Goal: Check status: Check status

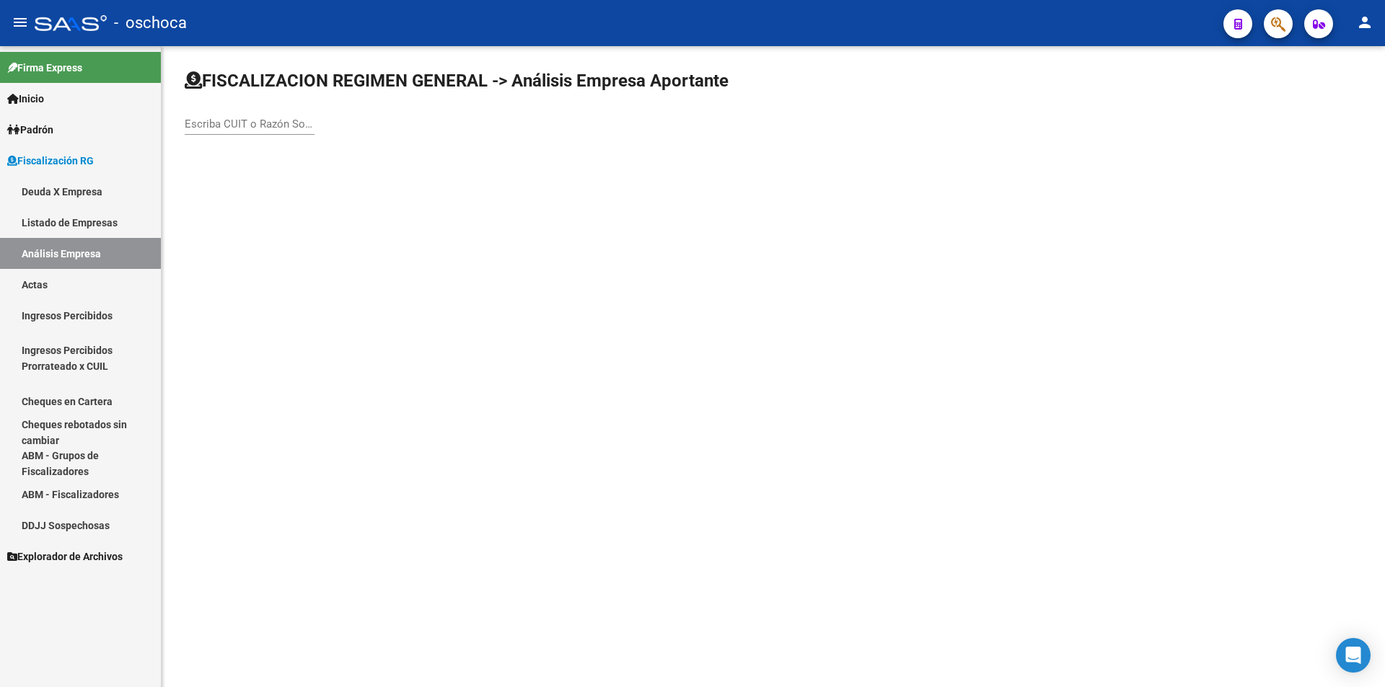
click at [244, 136] on div "Escriba CUIT o Razón Social para buscar" at bounding box center [250, 126] width 130 height 45
click at [242, 122] on input "Escriba CUIT o Razón Social para buscar" at bounding box center [250, 124] width 130 height 13
type input "33717072729"
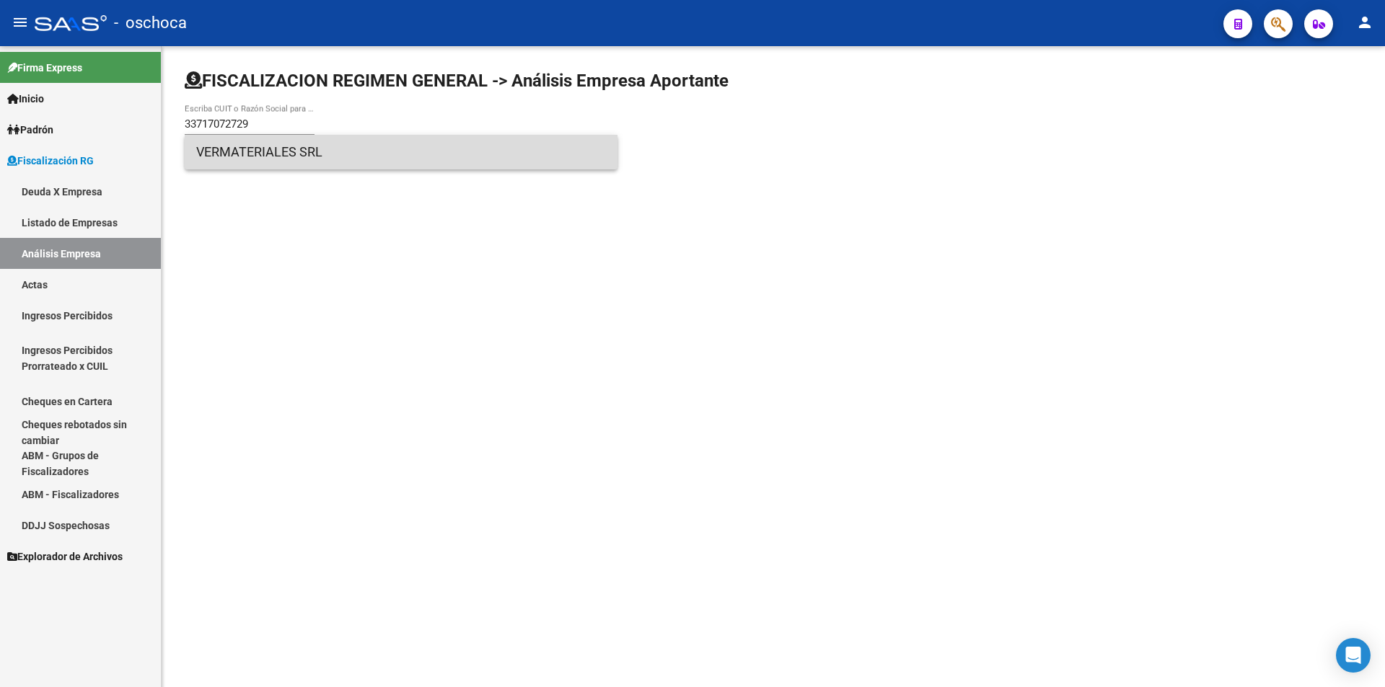
click at [265, 156] on span "VERMATERIALES SRL" at bounding box center [401, 152] width 410 height 35
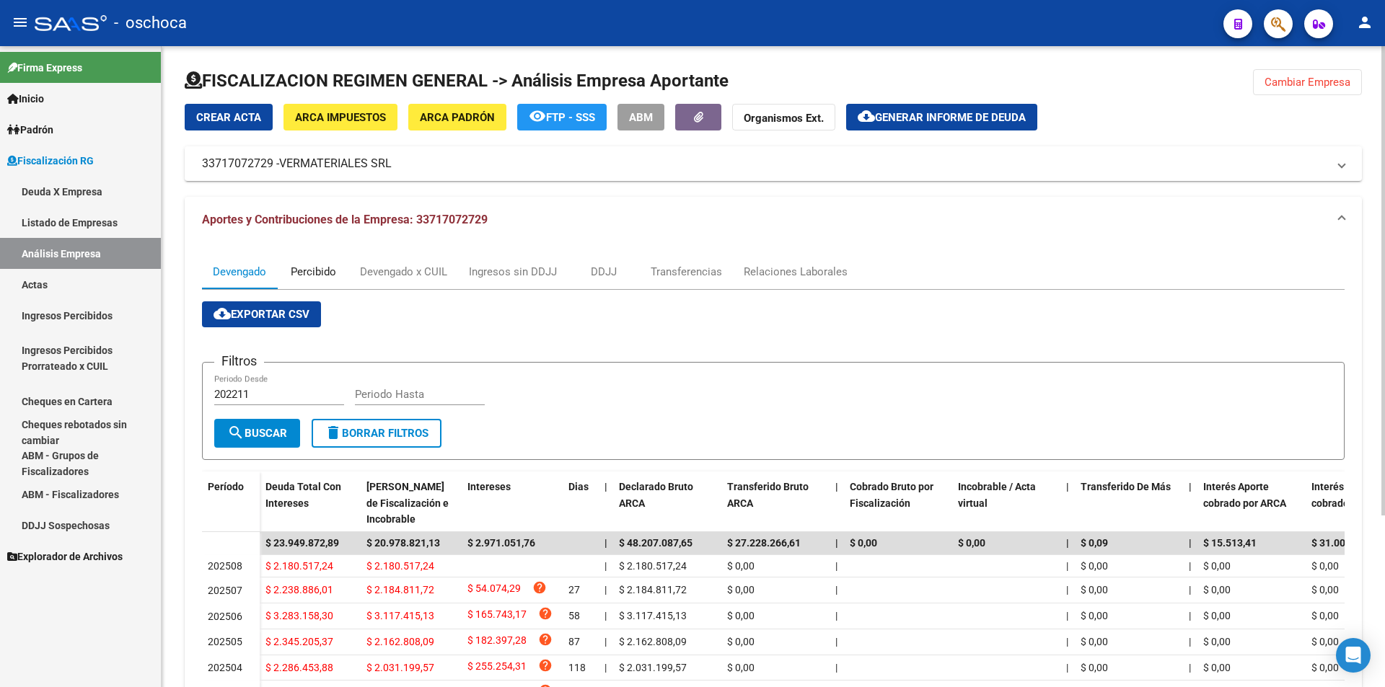
click at [320, 273] on div "Percibido" at bounding box center [313, 272] width 45 height 16
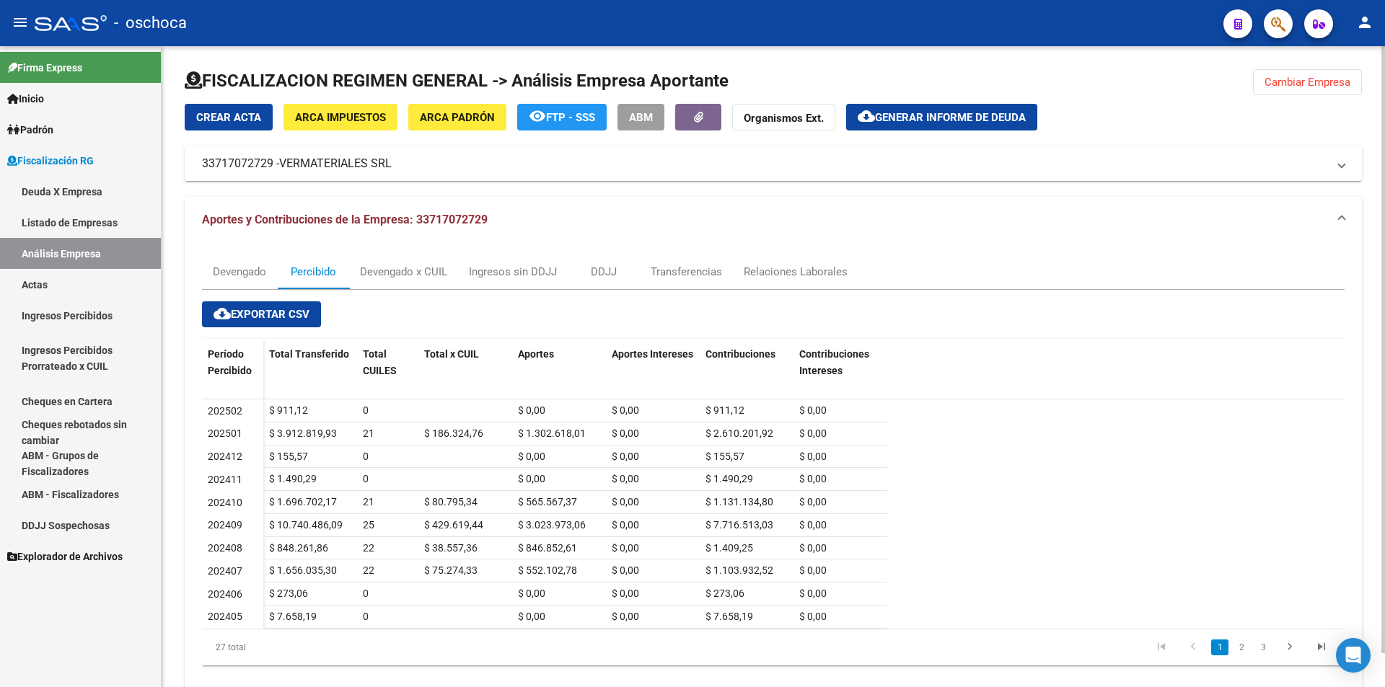
click at [1277, 79] on span "Cambiar Empresa" at bounding box center [1307, 82] width 86 height 13
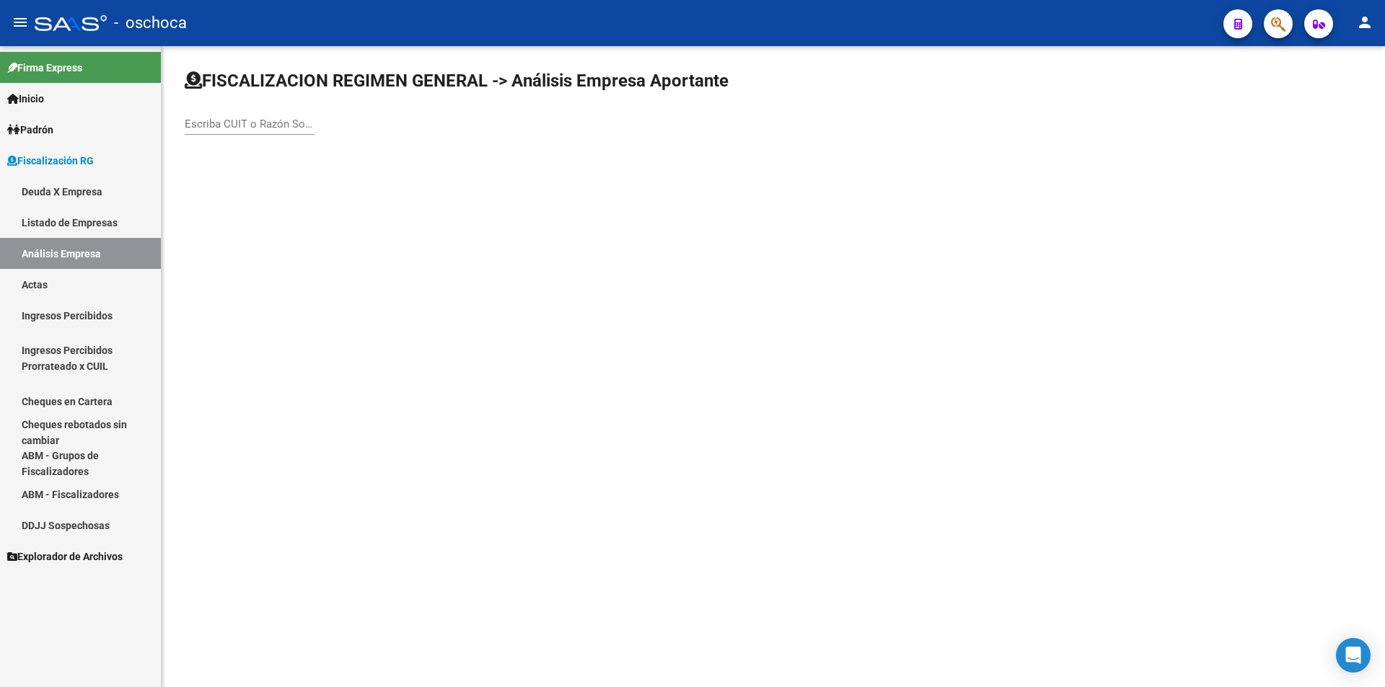
click at [220, 129] on input "Escriba CUIT o Razón Social para buscar" at bounding box center [250, 124] width 130 height 13
type input "33717072729"
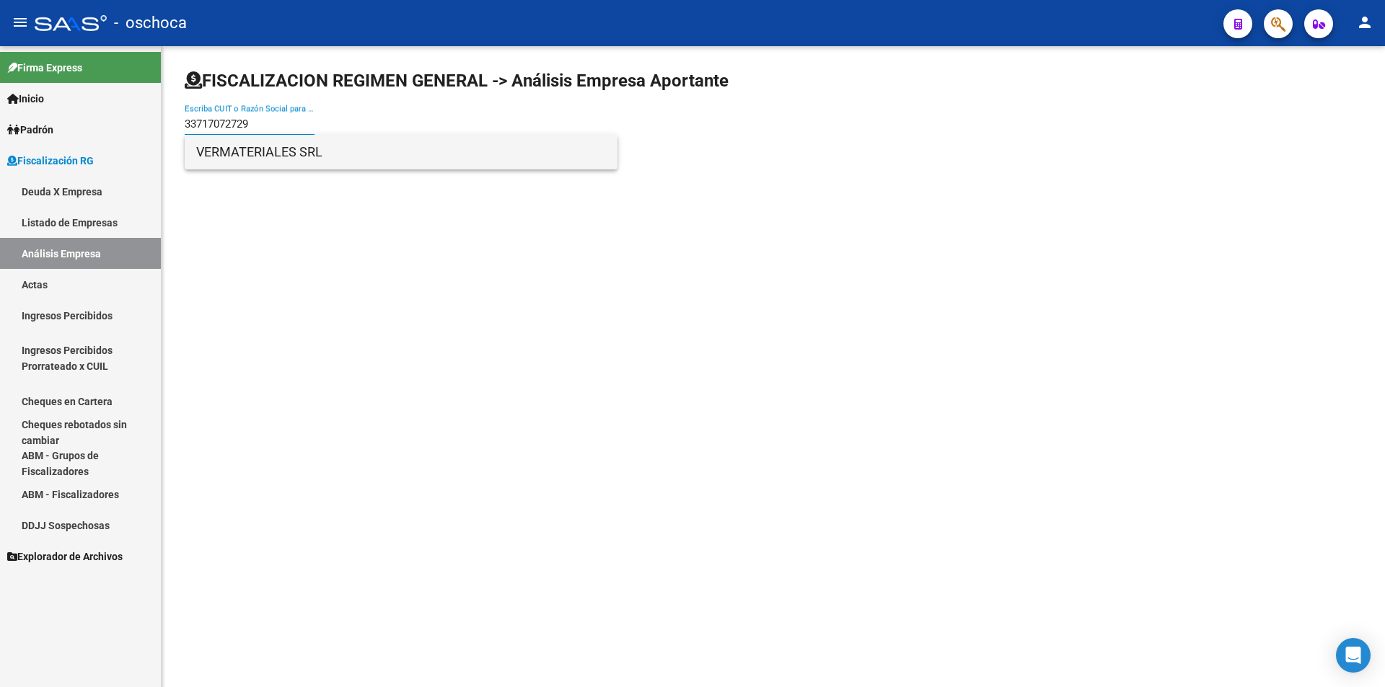
click at [234, 156] on span "VERMATERIALES SRL" at bounding box center [401, 152] width 410 height 35
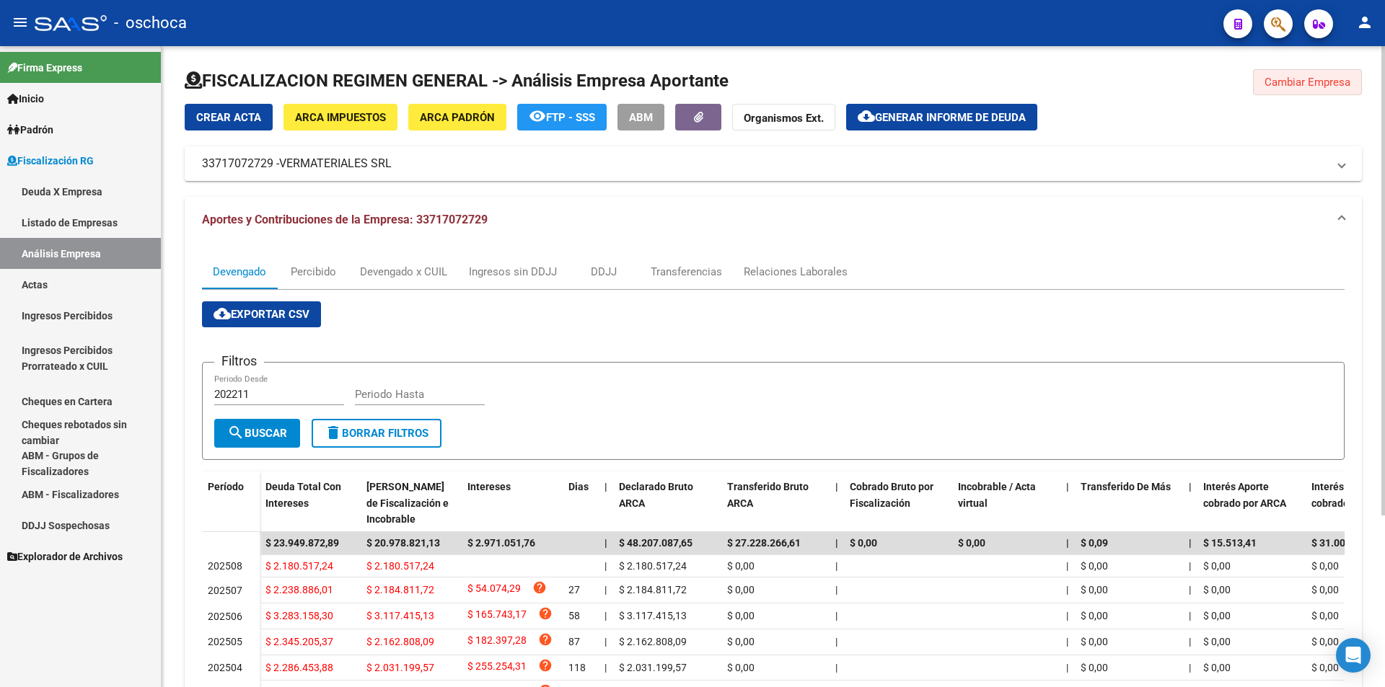
click at [1311, 83] on span "Cambiar Empresa" at bounding box center [1307, 82] width 86 height 13
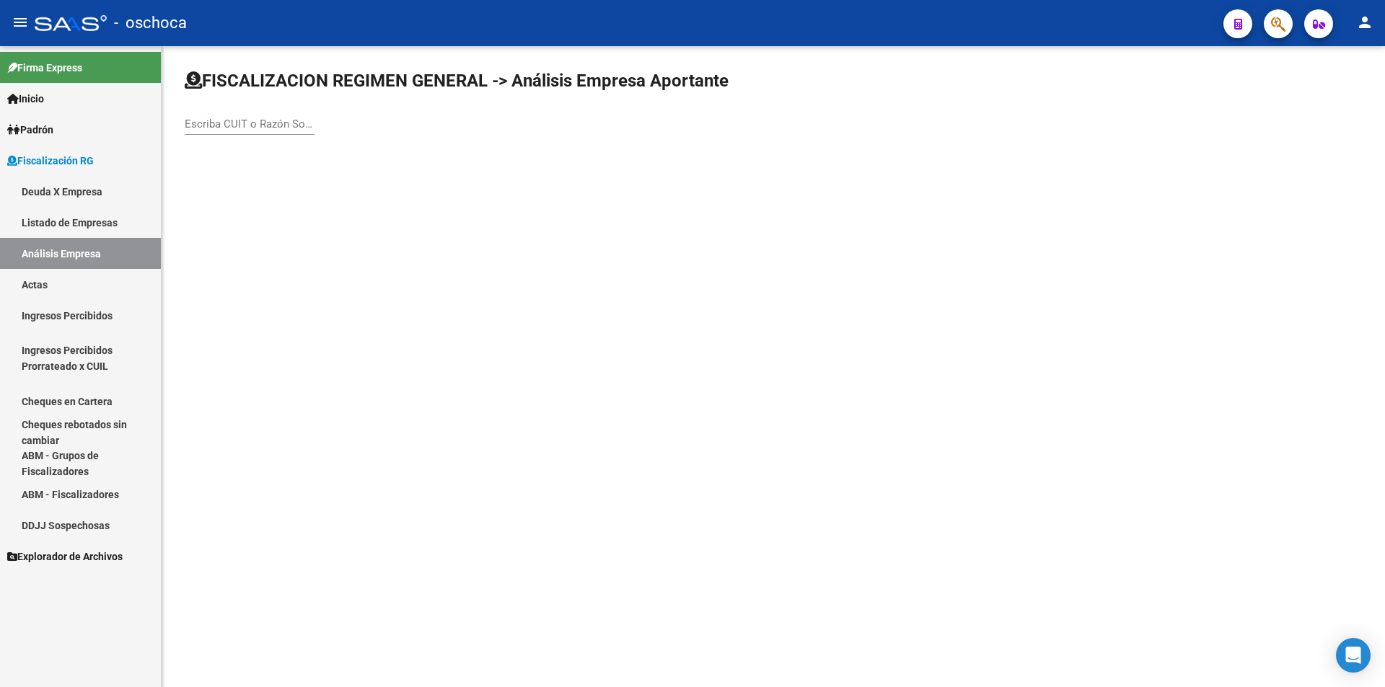
click at [293, 122] on input "Escriba CUIT o Razón Social para buscar" at bounding box center [250, 124] width 130 height 13
type input "3"
type input "30693211049"
click at [257, 120] on input "Escriba CUIT o Razón Social para buscar" at bounding box center [250, 124] width 130 height 13
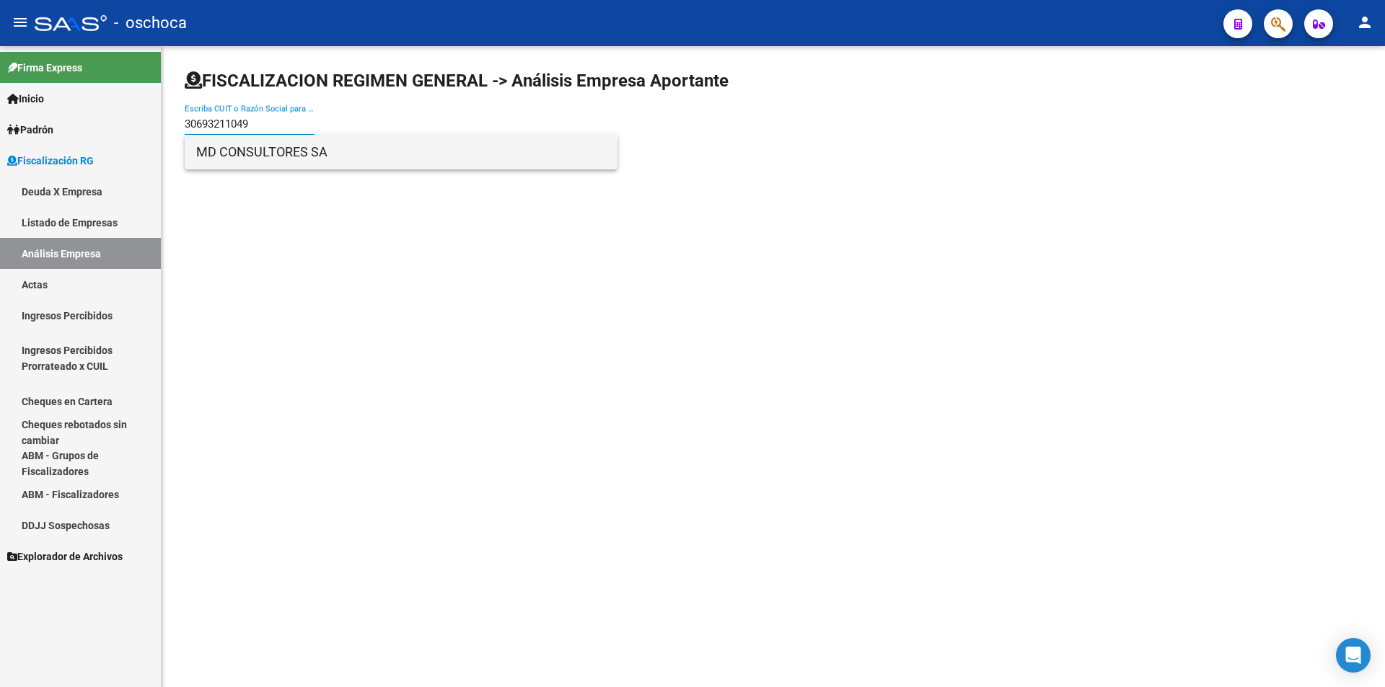
type input "30693211049"
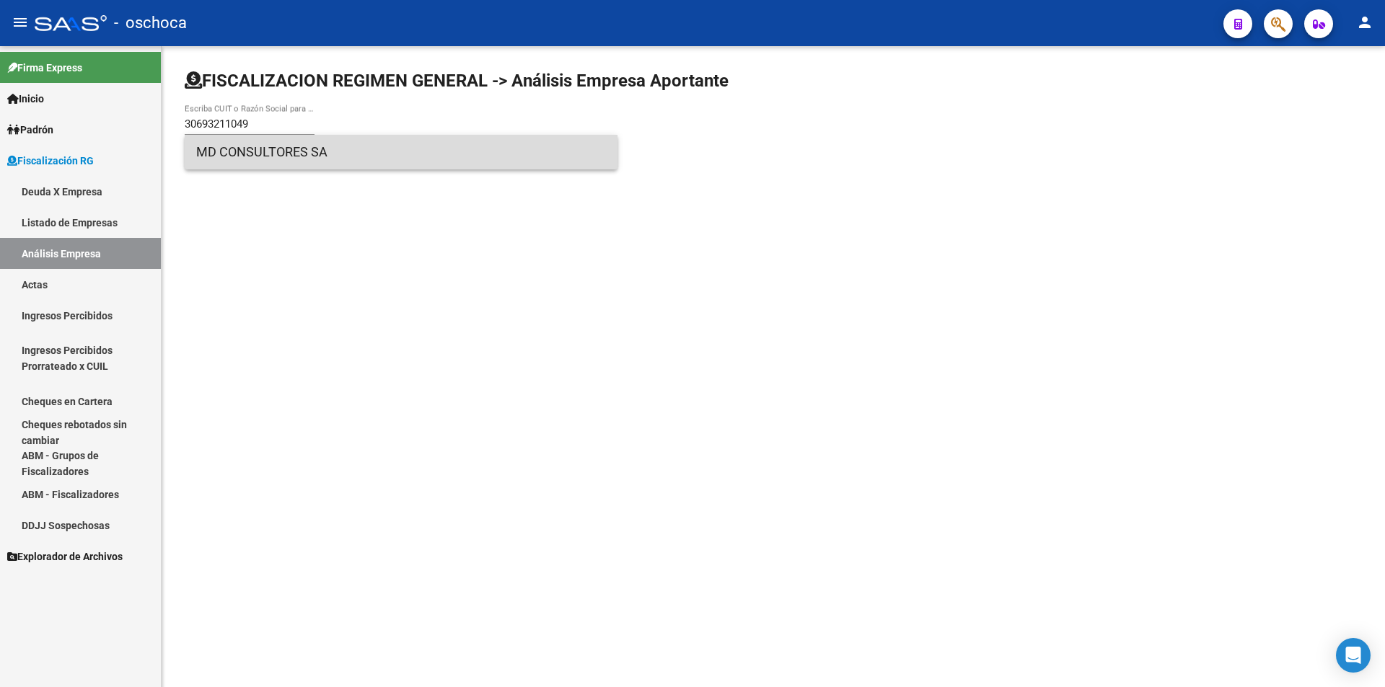
click at [244, 156] on span "MD CONSULTORES SA" at bounding box center [401, 152] width 410 height 35
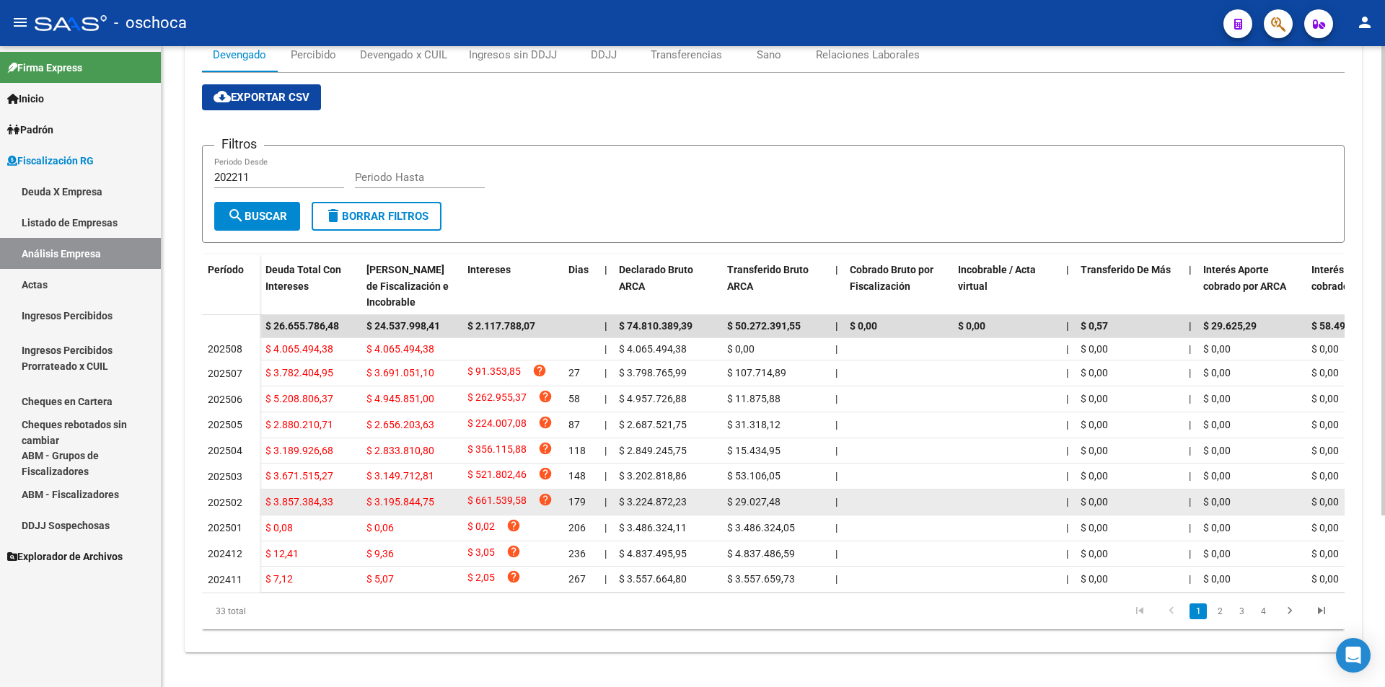
scroll to position [234, 0]
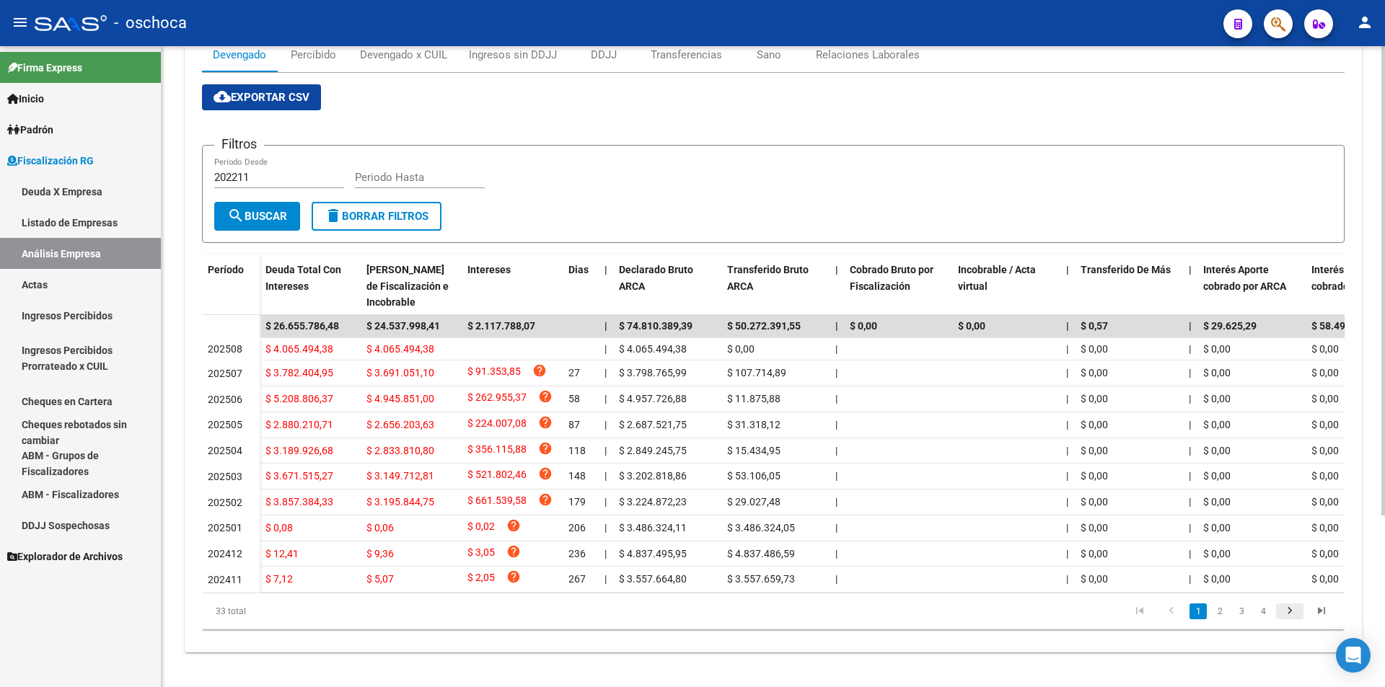
click at [1294, 614] on icon "go to next page" at bounding box center [1289, 612] width 19 height 17
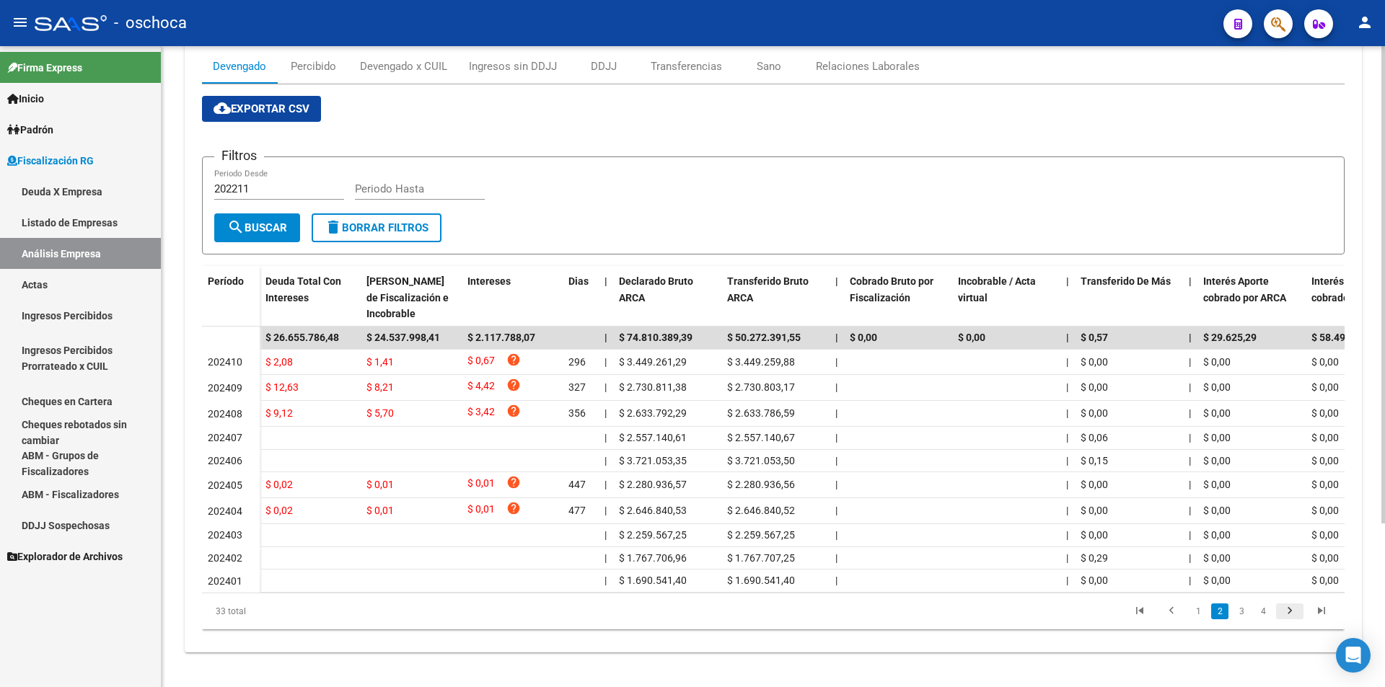
click at [1294, 614] on icon "go to next page" at bounding box center [1289, 612] width 19 height 17
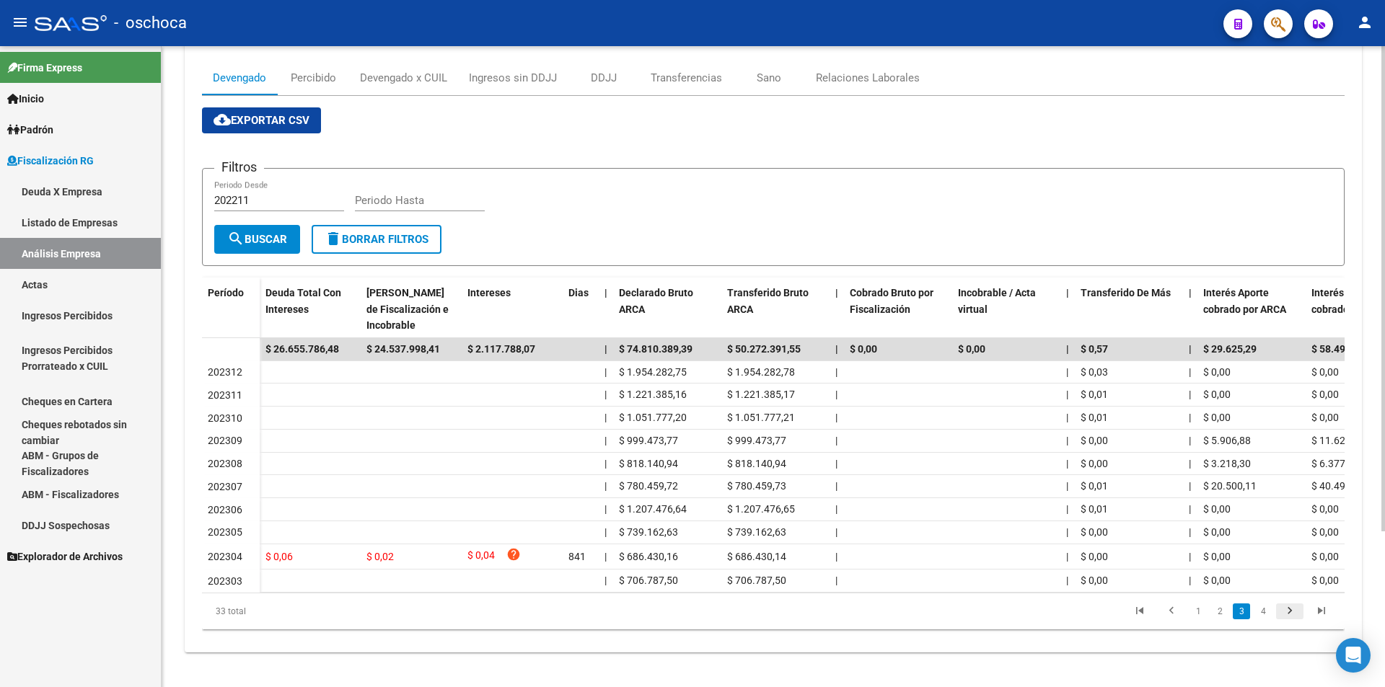
click at [1294, 614] on icon "go to next page" at bounding box center [1289, 612] width 19 height 17
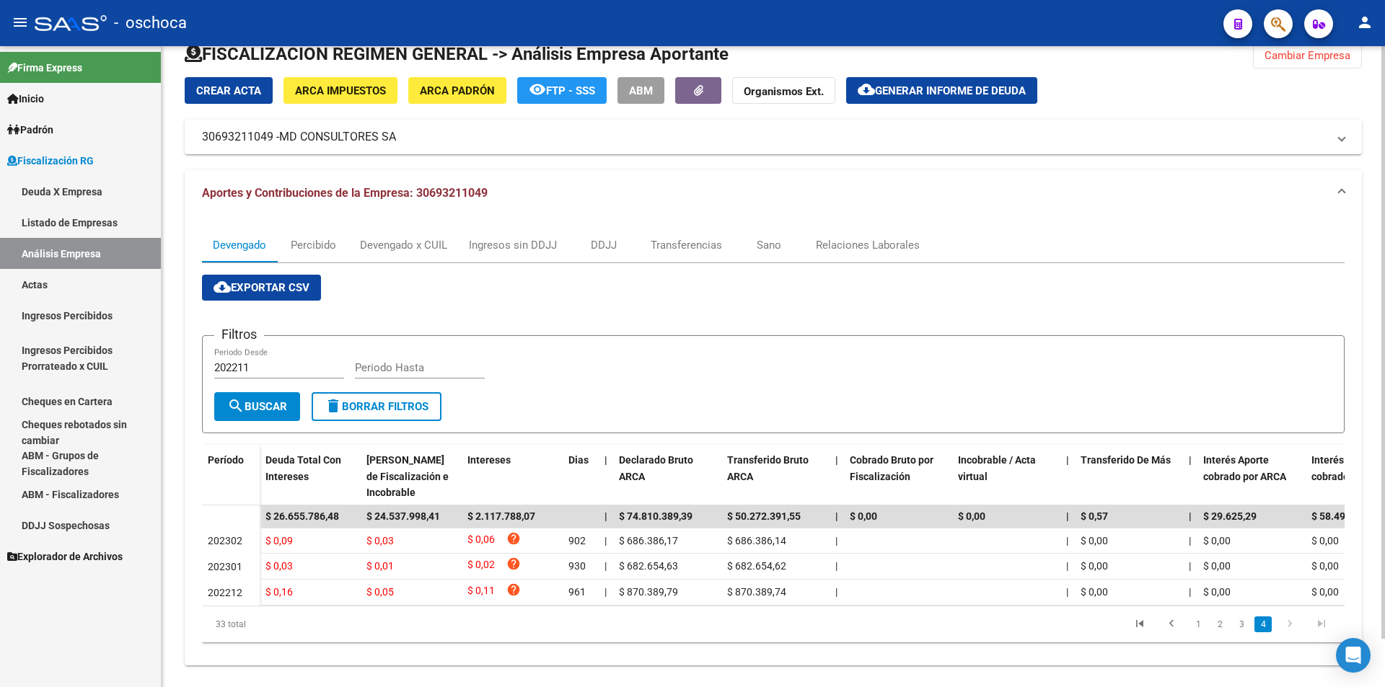
scroll to position [0, 0]
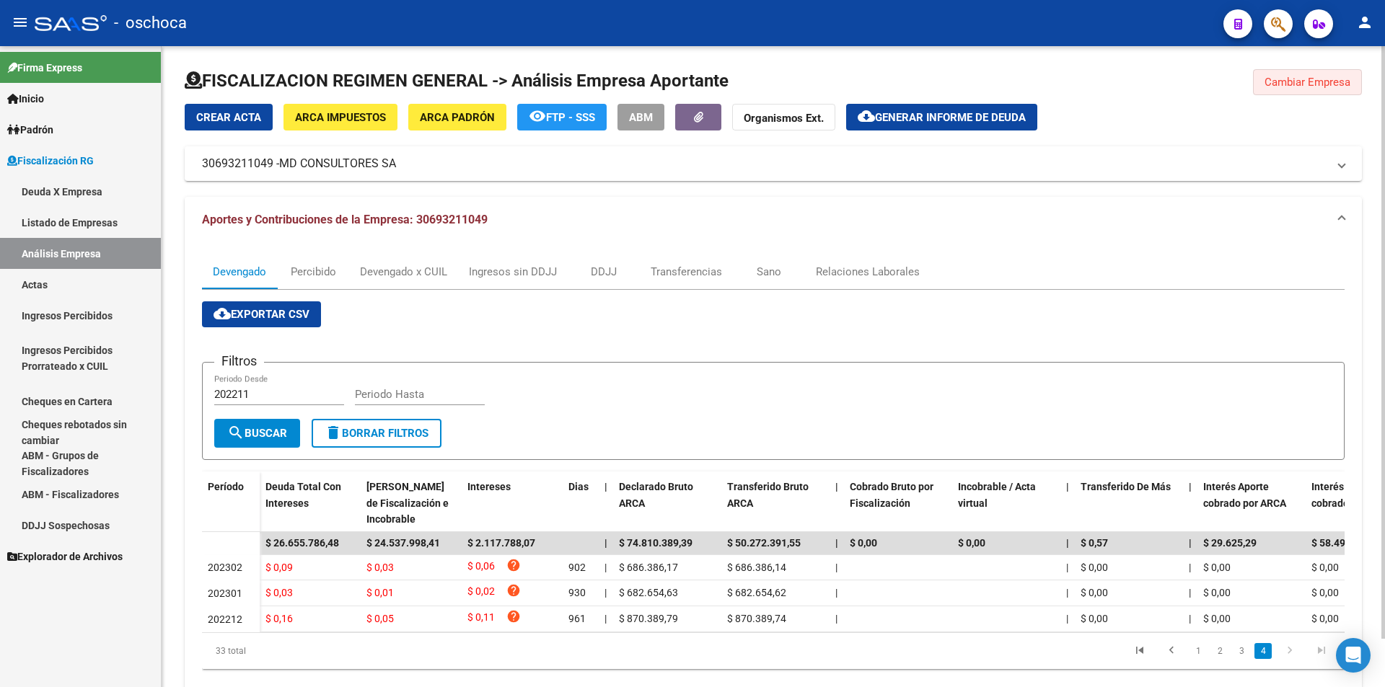
drag, startPoint x: 1292, startPoint y: 82, endPoint x: 584, endPoint y: 71, distance: 707.7
click at [1291, 82] on span "Cambiar Empresa" at bounding box center [1307, 82] width 86 height 13
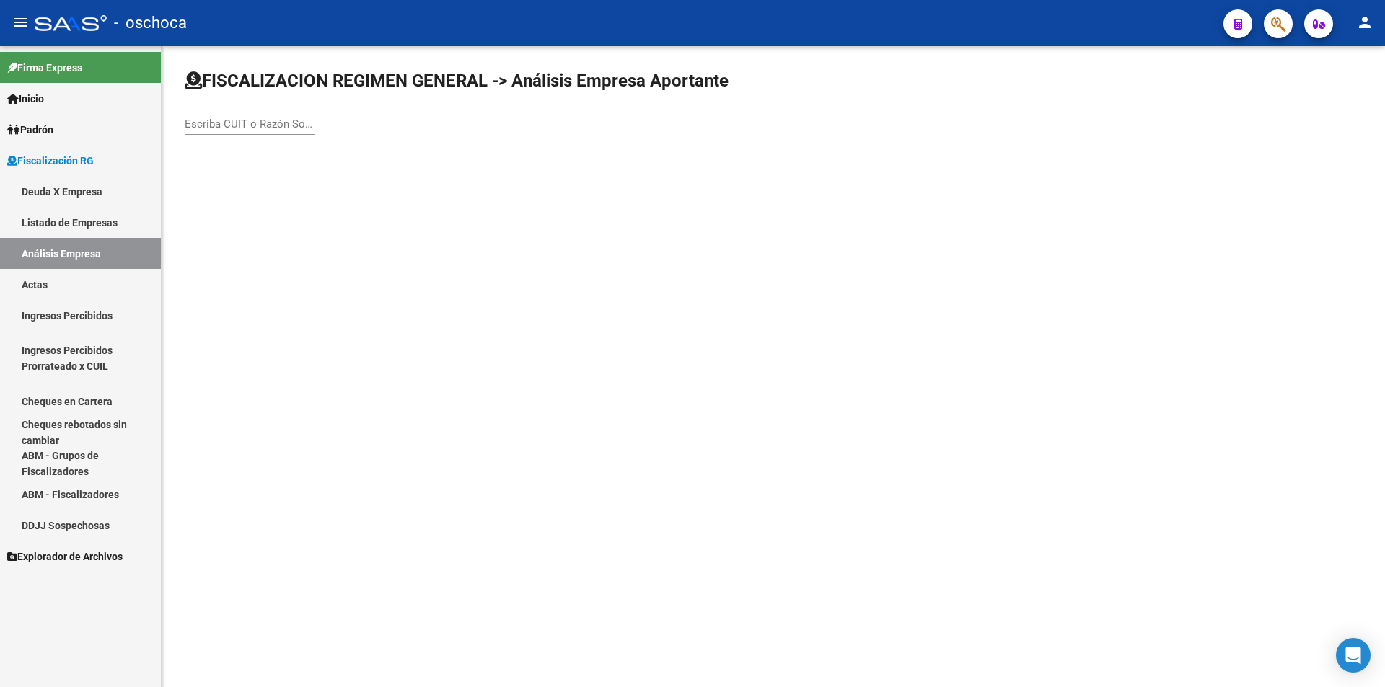
drag, startPoint x: 262, startPoint y: 127, endPoint x: 269, endPoint y: 118, distance: 11.3
click at [262, 126] on input "Escriba CUIT o Razón Social para buscar" at bounding box center [250, 124] width 130 height 13
type input "0"
type input "30708900245"
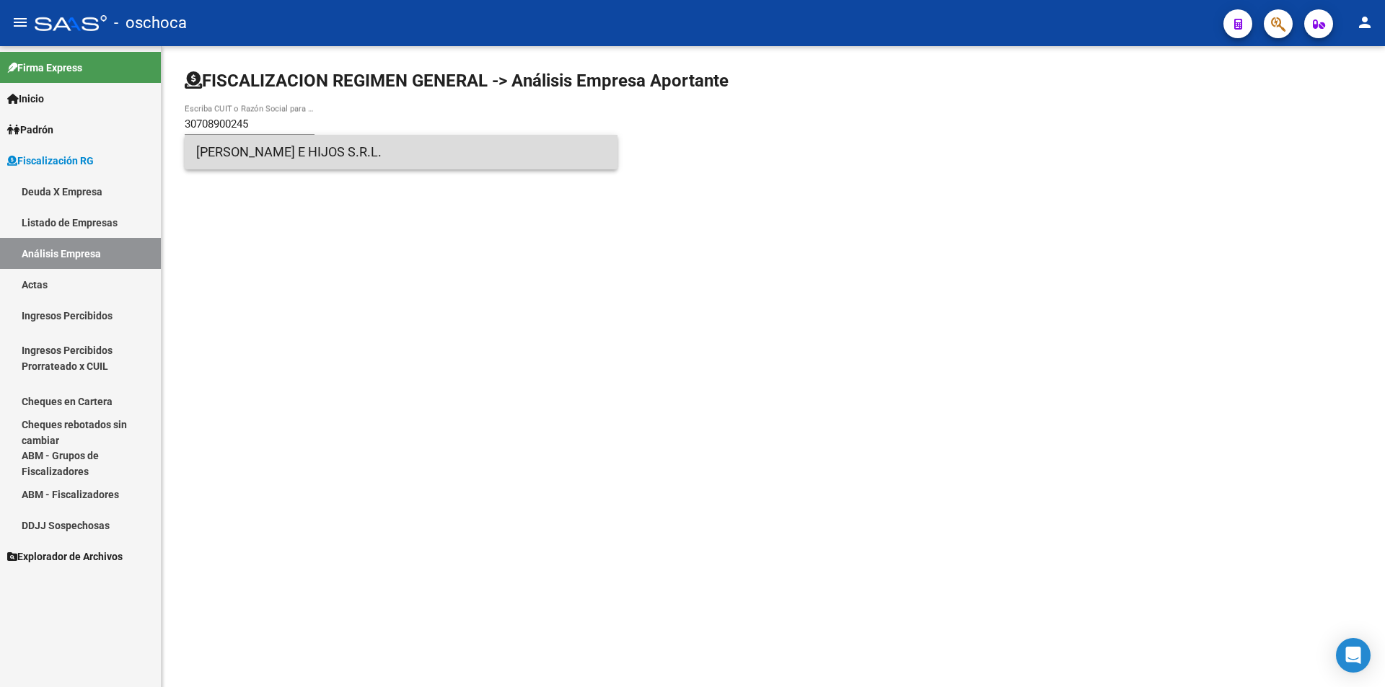
click at [301, 151] on span "[PERSON_NAME] E HIJOS S.R.L." at bounding box center [401, 152] width 410 height 35
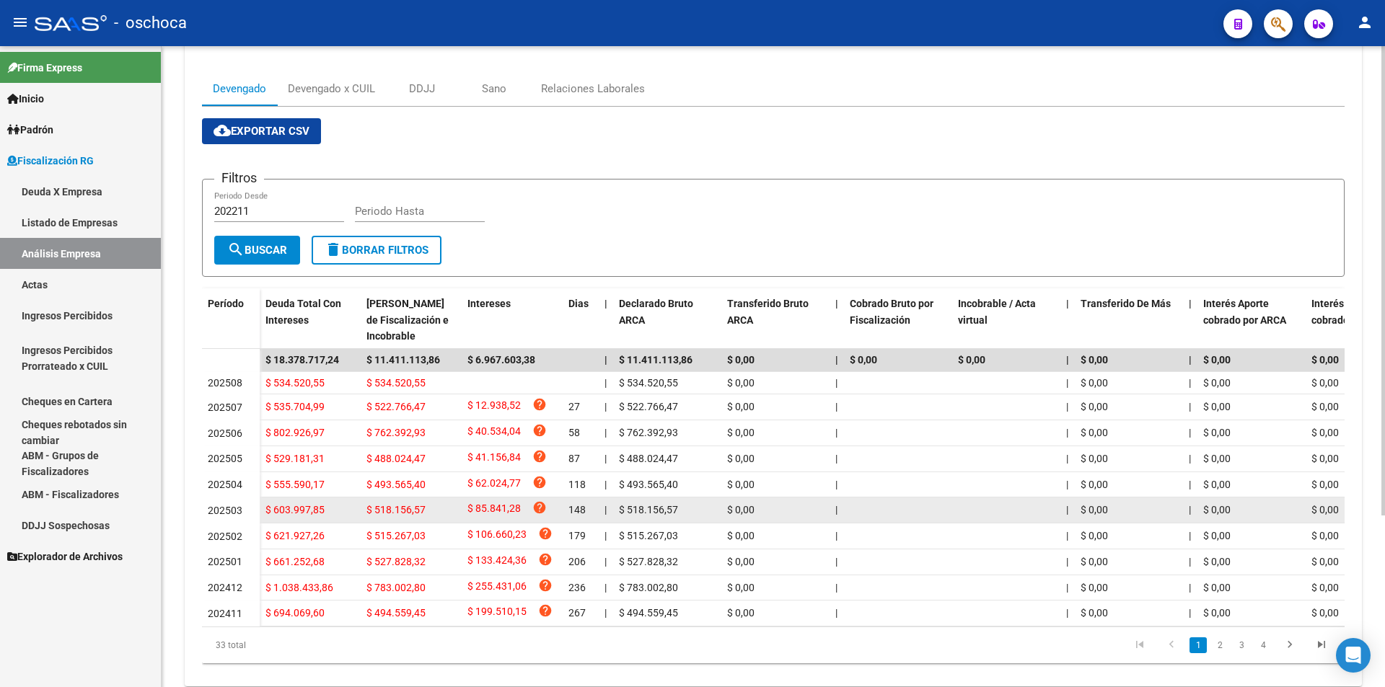
scroll to position [234, 0]
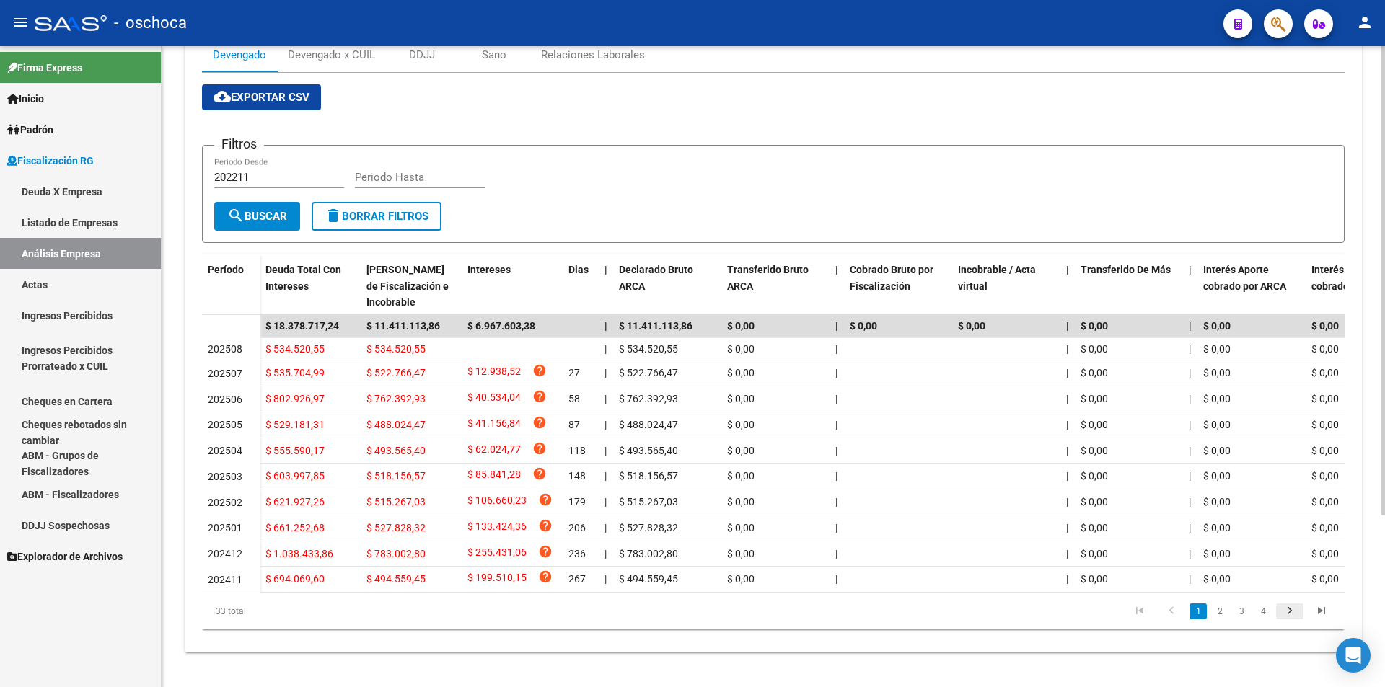
click at [1285, 609] on icon "go to next page" at bounding box center [1289, 612] width 19 height 17
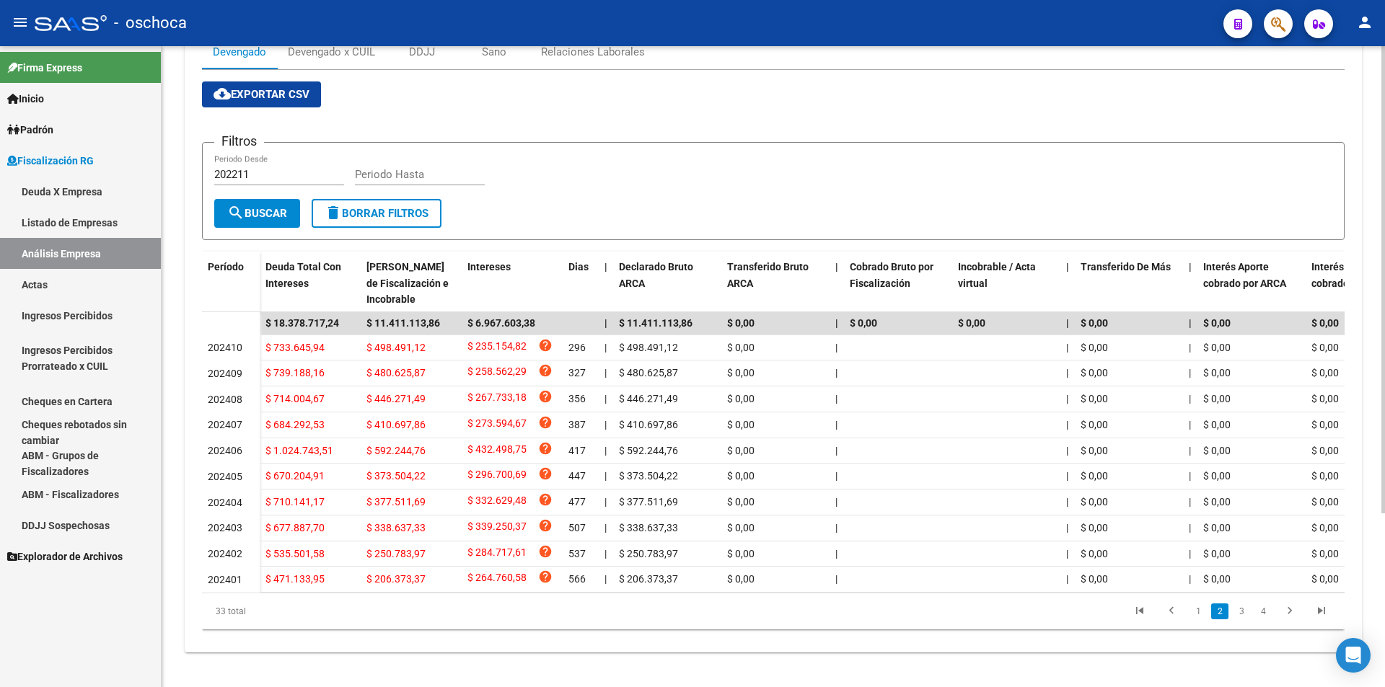
click at [1285, 609] on icon "go to next page" at bounding box center [1289, 612] width 19 height 17
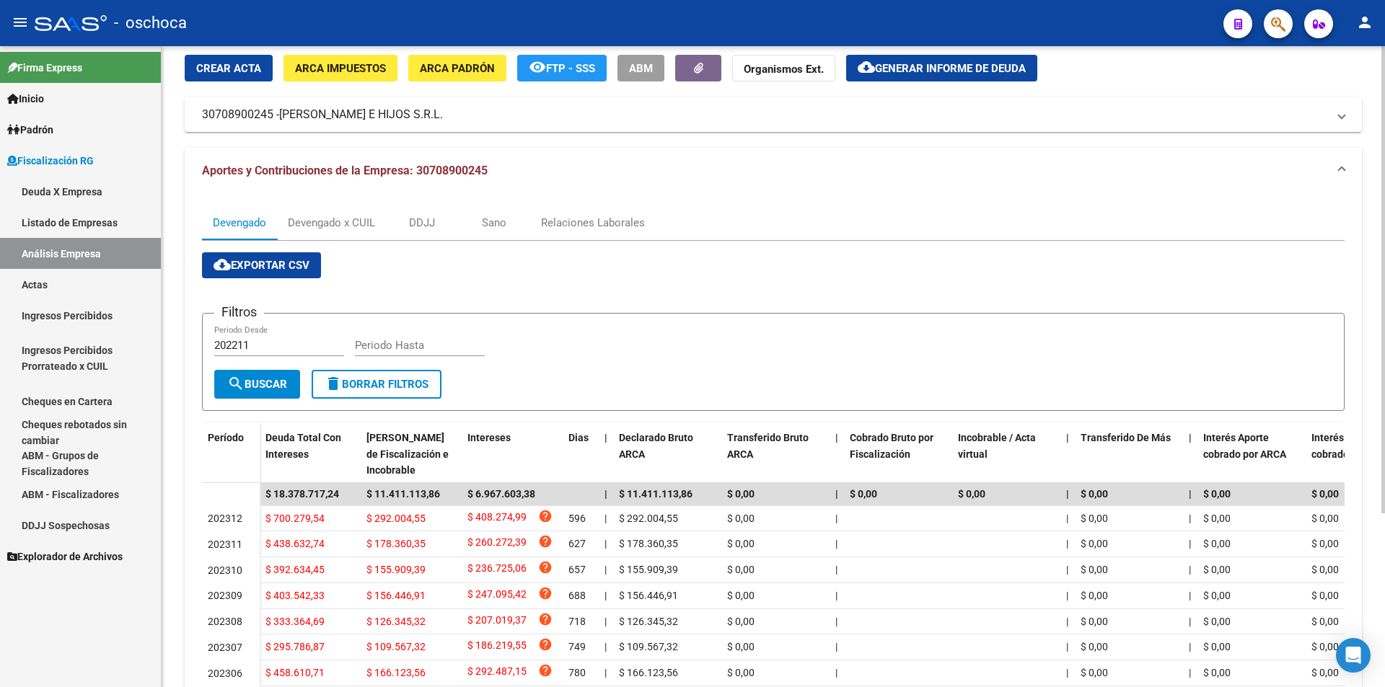
scroll to position [0, 0]
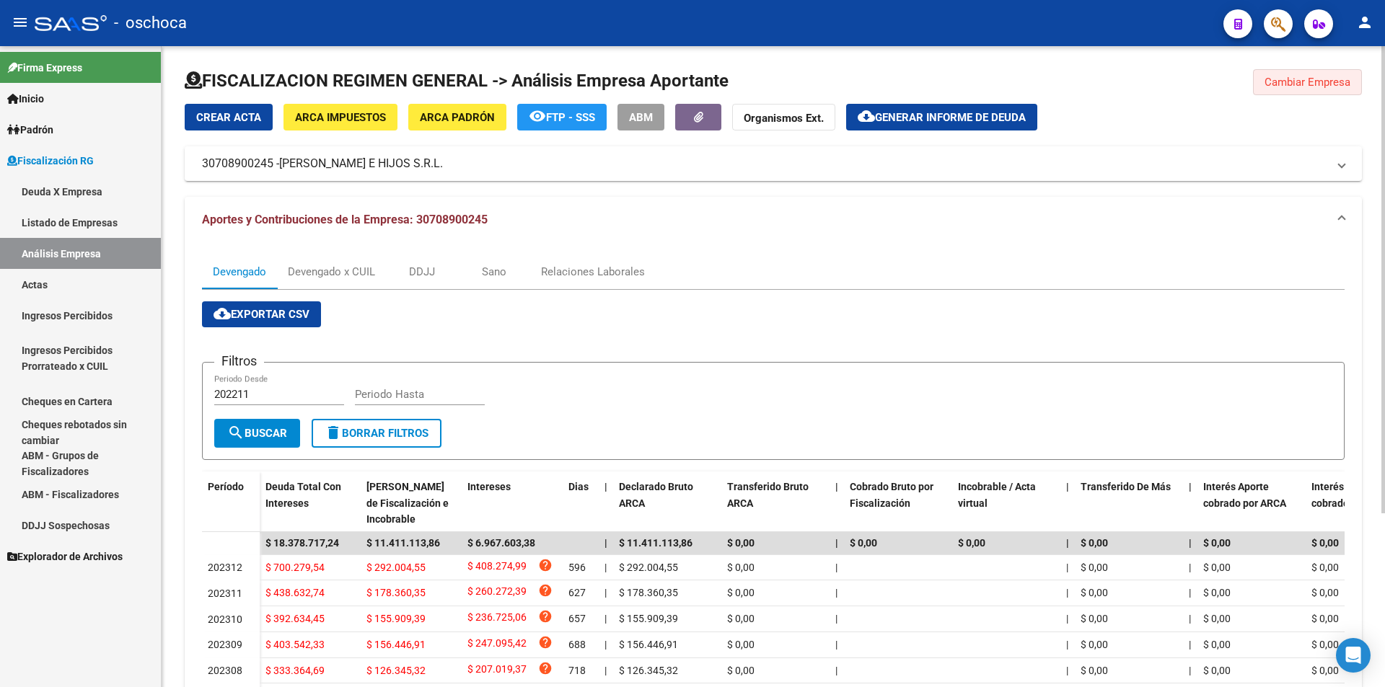
drag, startPoint x: 1310, startPoint y: 79, endPoint x: 1261, endPoint y: 79, distance: 49.0
click at [1308, 79] on span "Cambiar Empresa" at bounding box center [1307, 82] width 86 height 13
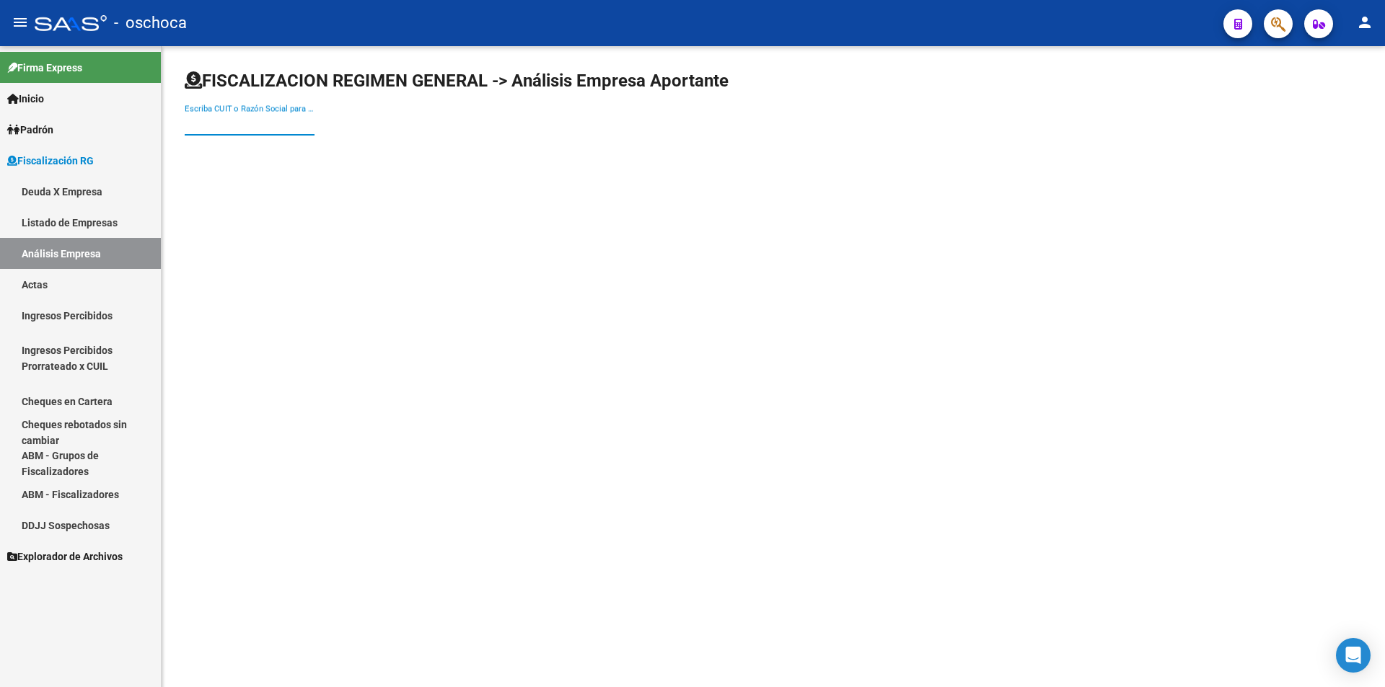
drag, startPoint x: 252, startPoint y: 125, endPoint x: 347, endPoint y: 127, distance: 95.2
click at [255, 125] on input "Escriba CUIT o Razón Social para buscar" at bounding box center [250, 124] width 130 height 13
type input "30717024393"
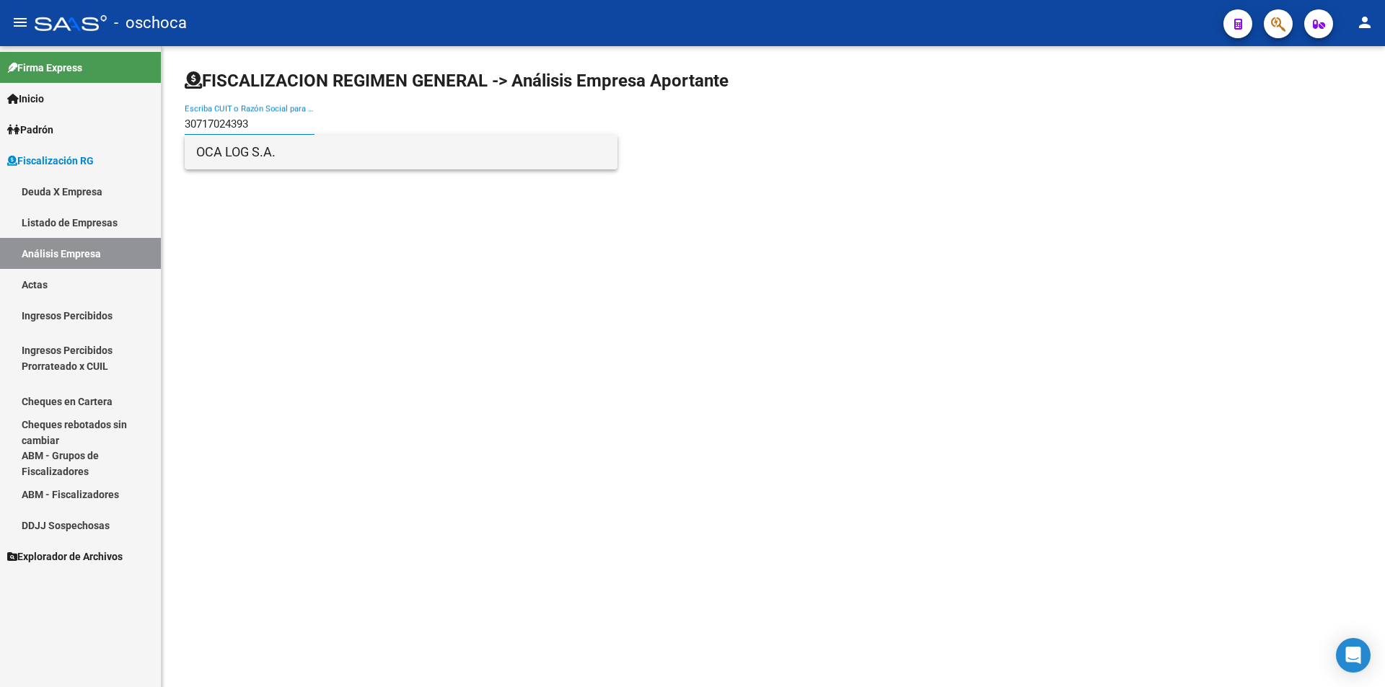
click at [247, 148] on span "OCA LOG S.A." at bounding box center [401, 152] width 410 height 35
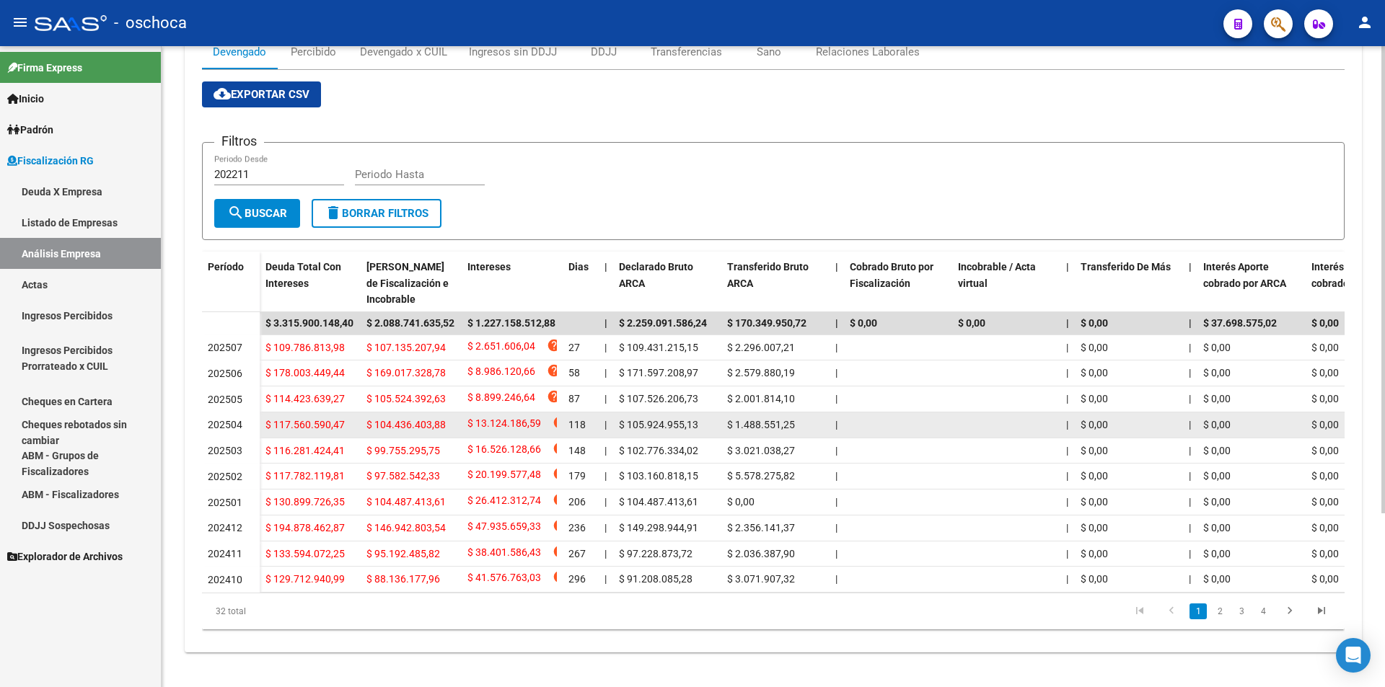
scroll to position [238, 0]
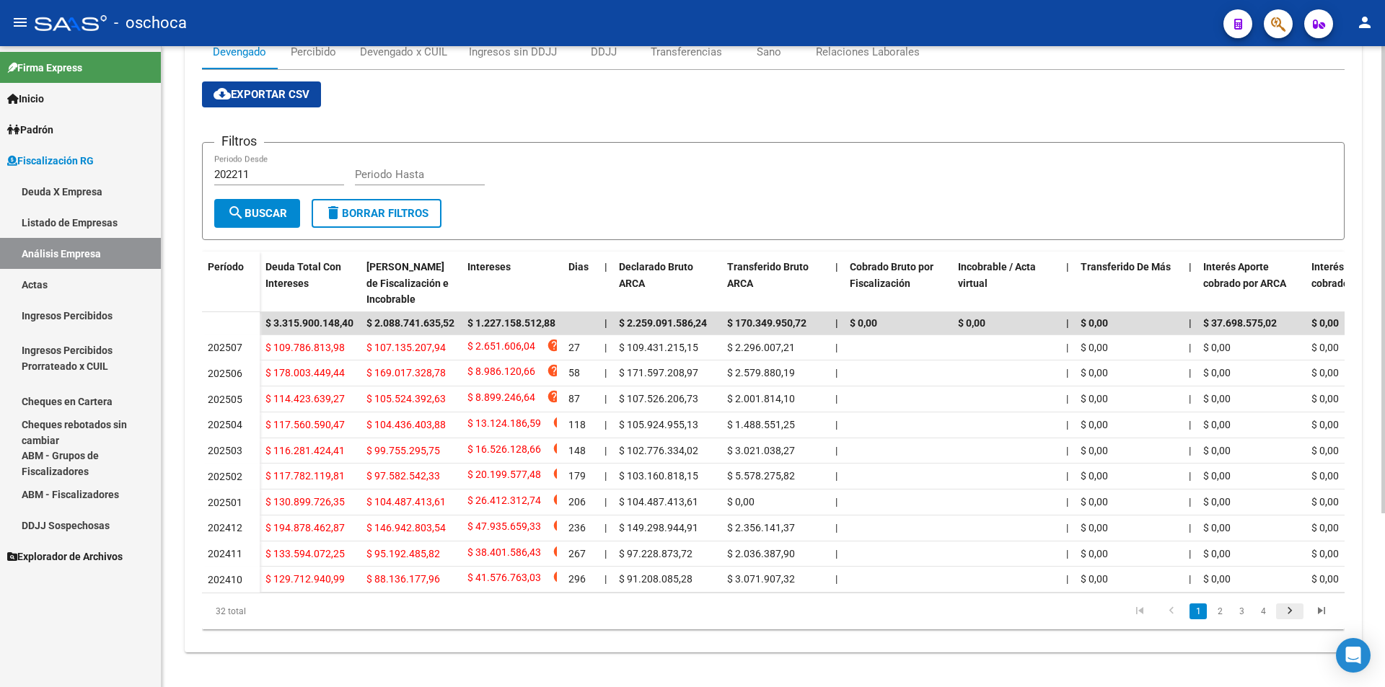
click at [1284, 612] on icon "go to next page" at bounding box center [1289, 612] width 19 height 17
